Goal: Information Seeking & Learning: Learn about a topic

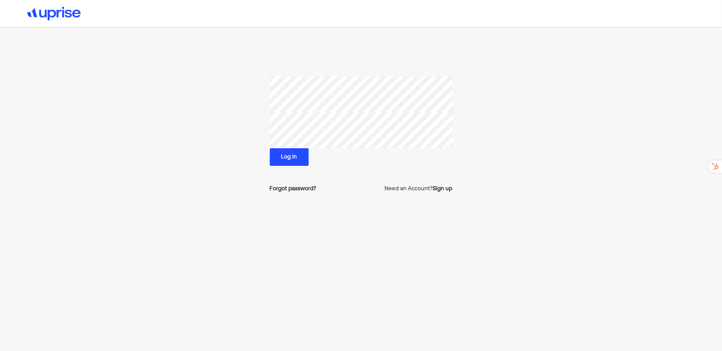
click at [295, 159] on button "Log in" at bounding box center [289, 157] width 39 height 18
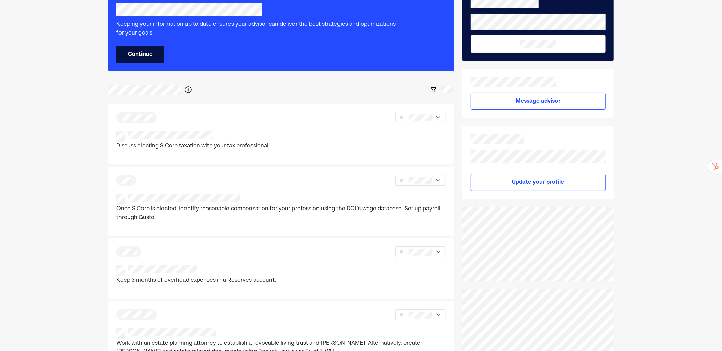
scroll to position [52, 0]
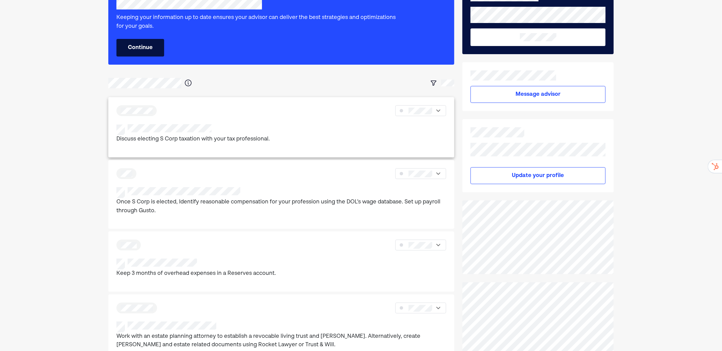
click at [213, 129] on div at bounding box center [192, 129] width 153 height 11
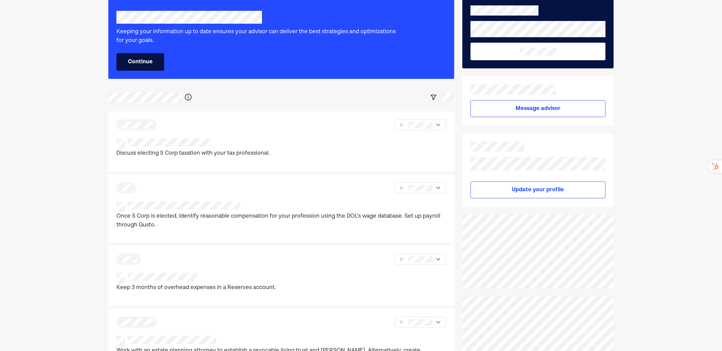
scroll to position [10, 0]
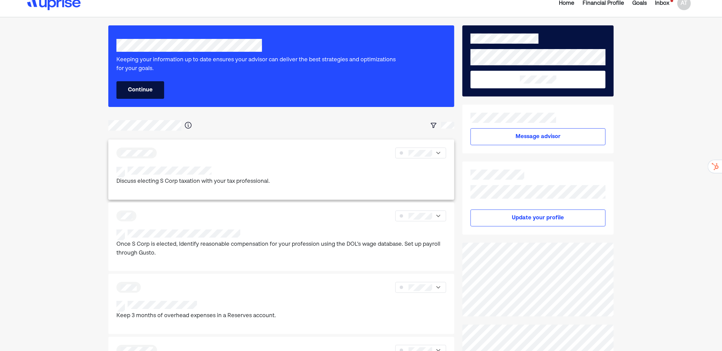
click at [268, 166] on div "Discuss electing S Corp taxation with your tax professional." at bounding box center [281, 176] width 330 height 20
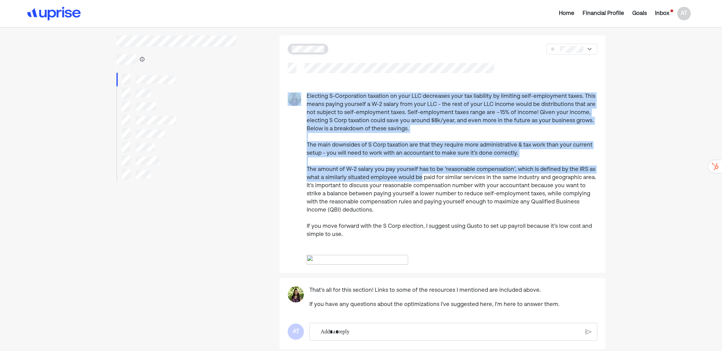
click at [420, 182] on div "Electing S-Corporation taxation on your LLC decreases your tax liability by lim…" at bounding box center [443, 154] width 326 height 237
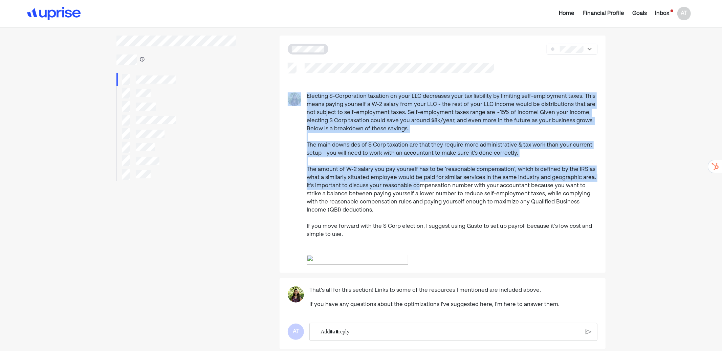
click at [373, 258] on img at bounding box center [358, 260] width 102 height 10
click at [355, 111] on div "Electing S-Corporation taxation on your LLC decreases your tax liability by lim…" at bounding box center [452, 165] width 291 height 146
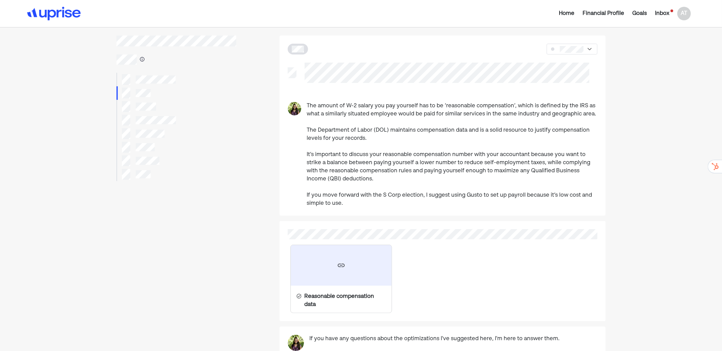
click at [54, 13] on img at bounding box center [53, 14] width 53 height 14
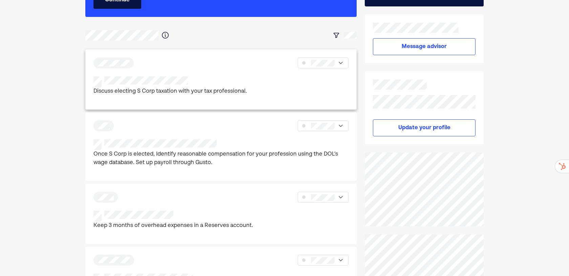
scroll to position [60, 0]
